Goal: Information Seeking & Learning: Learn about a topic

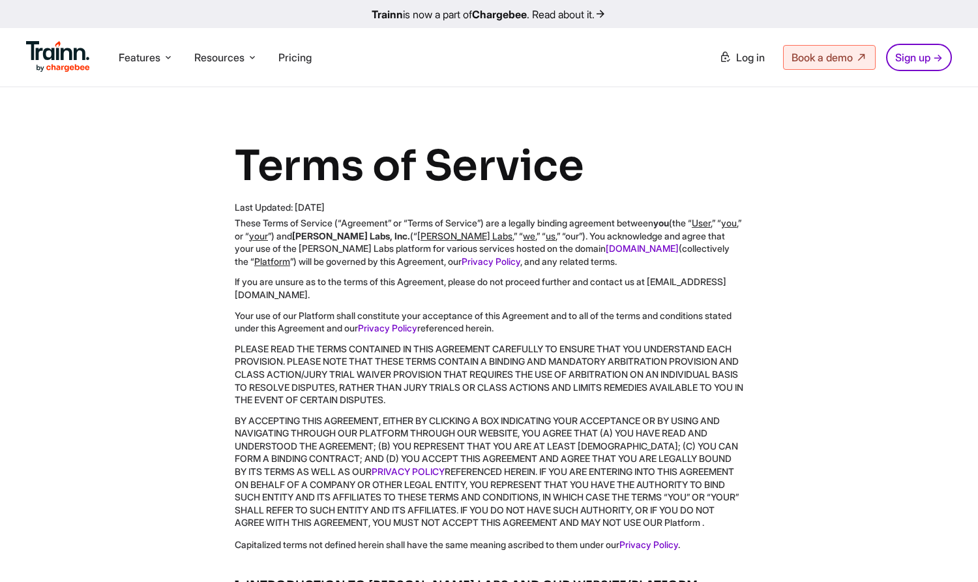
click at [403, 294] on p "If you are unsure as to the terms of this Agreement, please do not proceed furt…" at bounding box center [489, 287] width 509 height 25
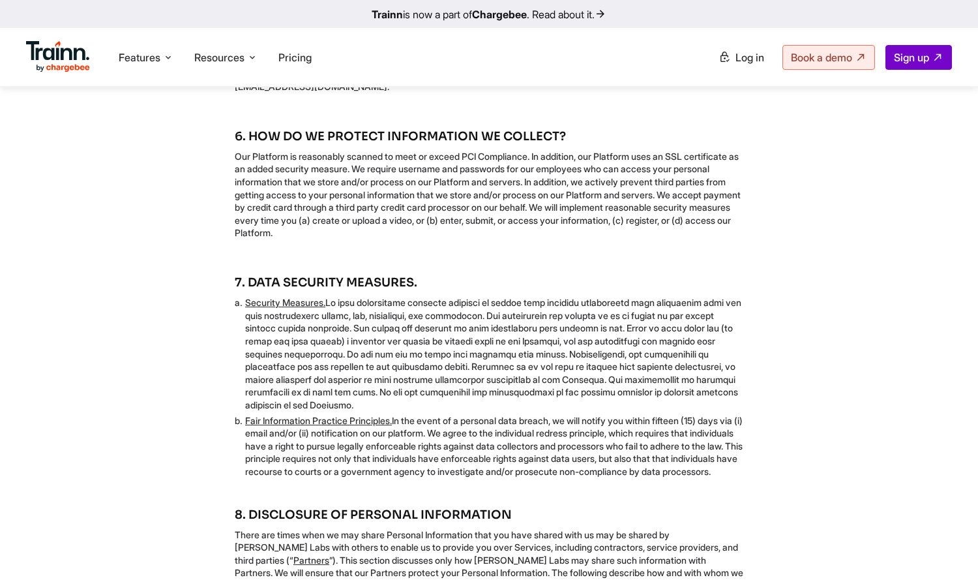
scroll to position [1500, 0]
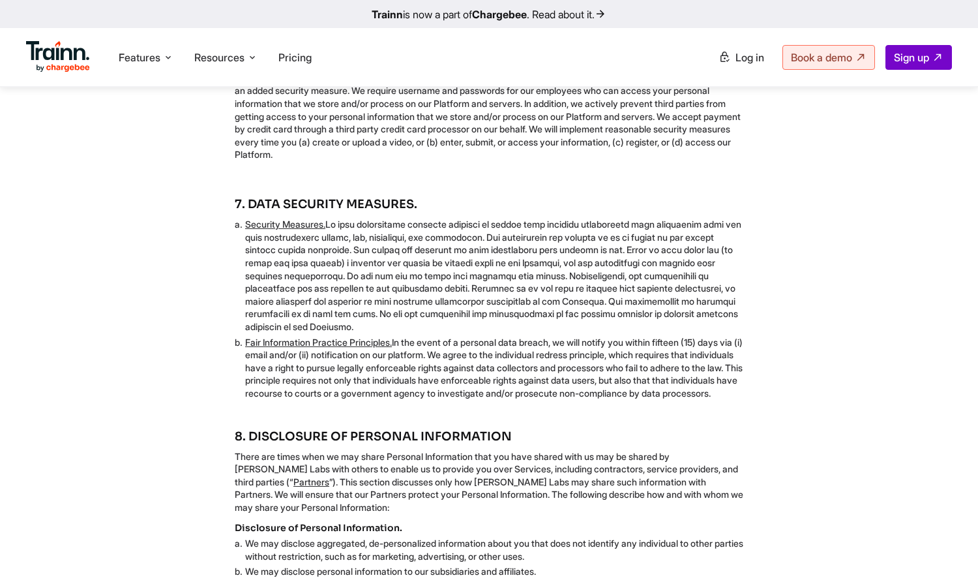
drag, startPoint x: 272, startPoint y: 215, endPoint x: 264, endPoint y: 210, distance: 9.4
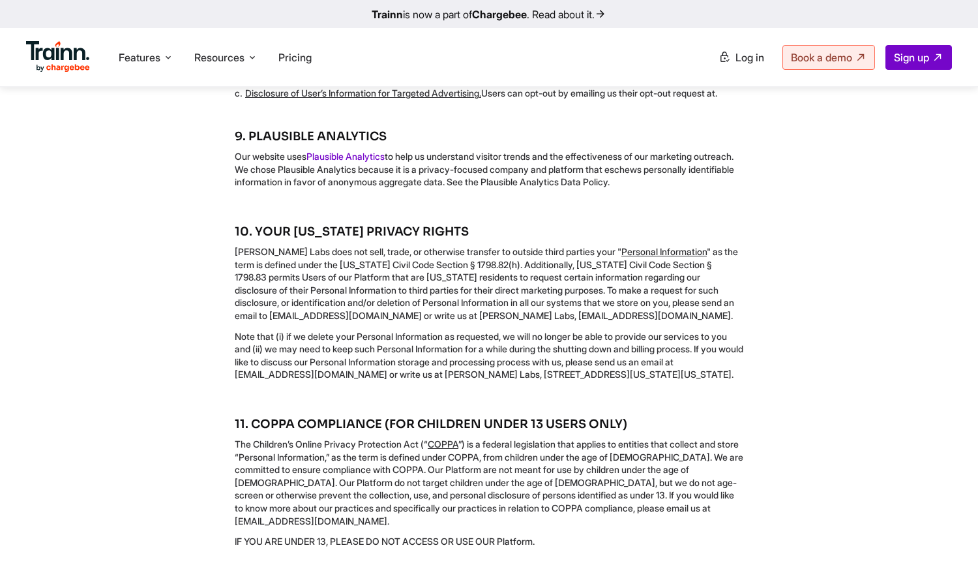
scroll to position [2544, 0]
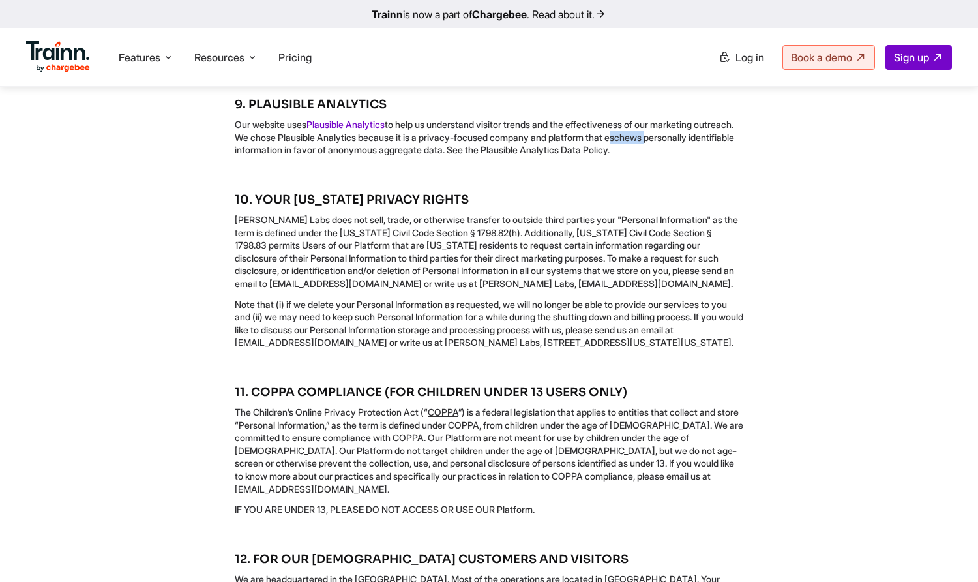
drag, startPoint x: 669, startPoint y: 200, endPoint x: 708, endPoint y: 202, distance: 38.6
click at [708, 157] on p "Our website uses Plausible Analytics to help us understand visitor trends and t…" at bounding box center [489, 137] width 509 height 38
drag, startPoint x: 708, startPoint y: 202, endPoint x: 698, endPoint y: 200, distance: 10.0
copy p "eschews"
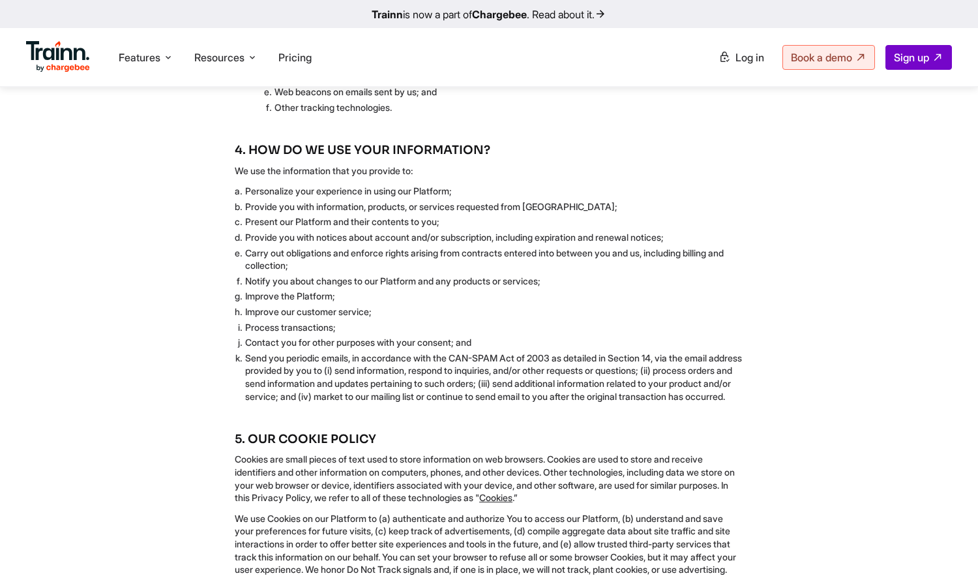
scroll to position [718, 0]
